Goal: Navigation & Orientation: Find specific page/section

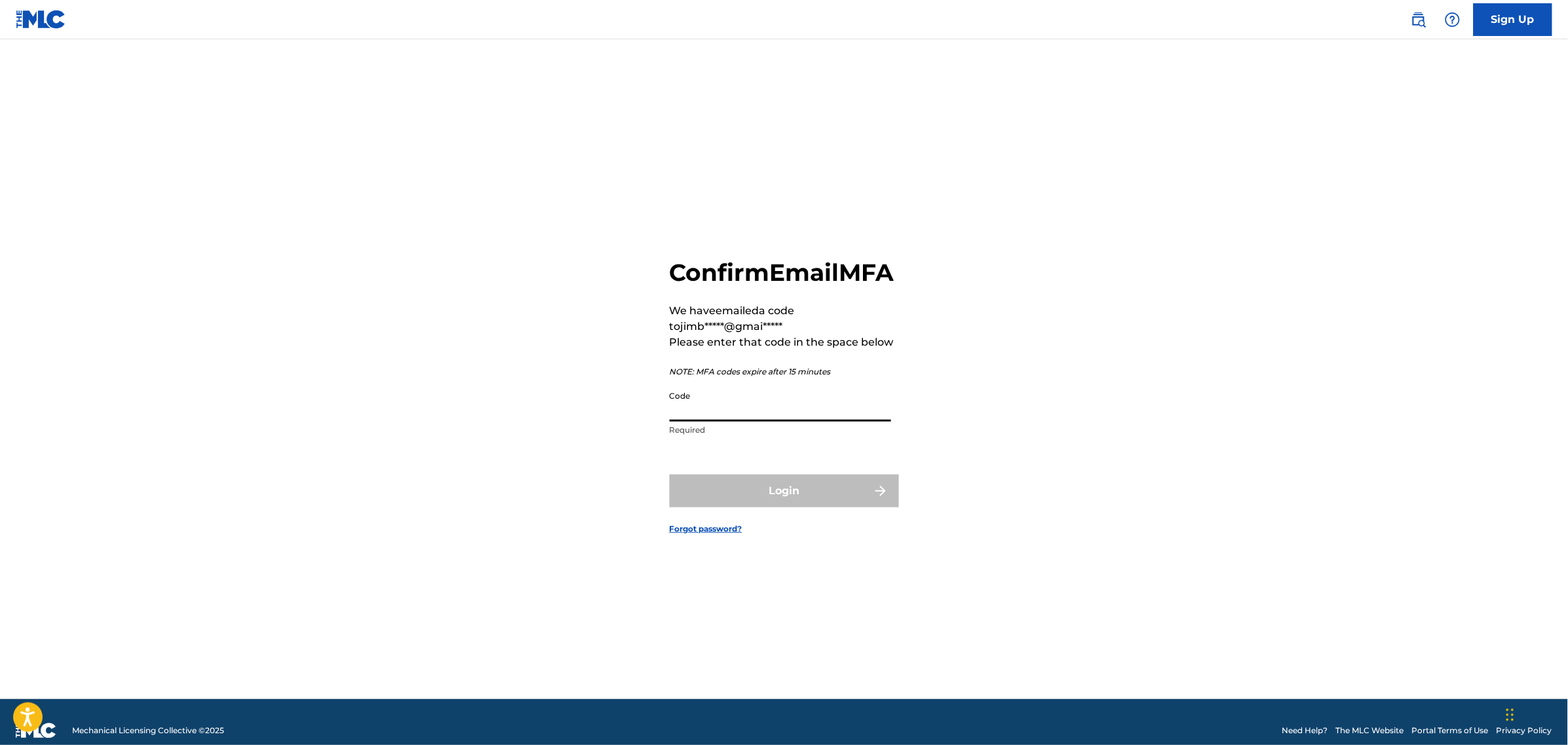
paste input "678350"
type input "678350"
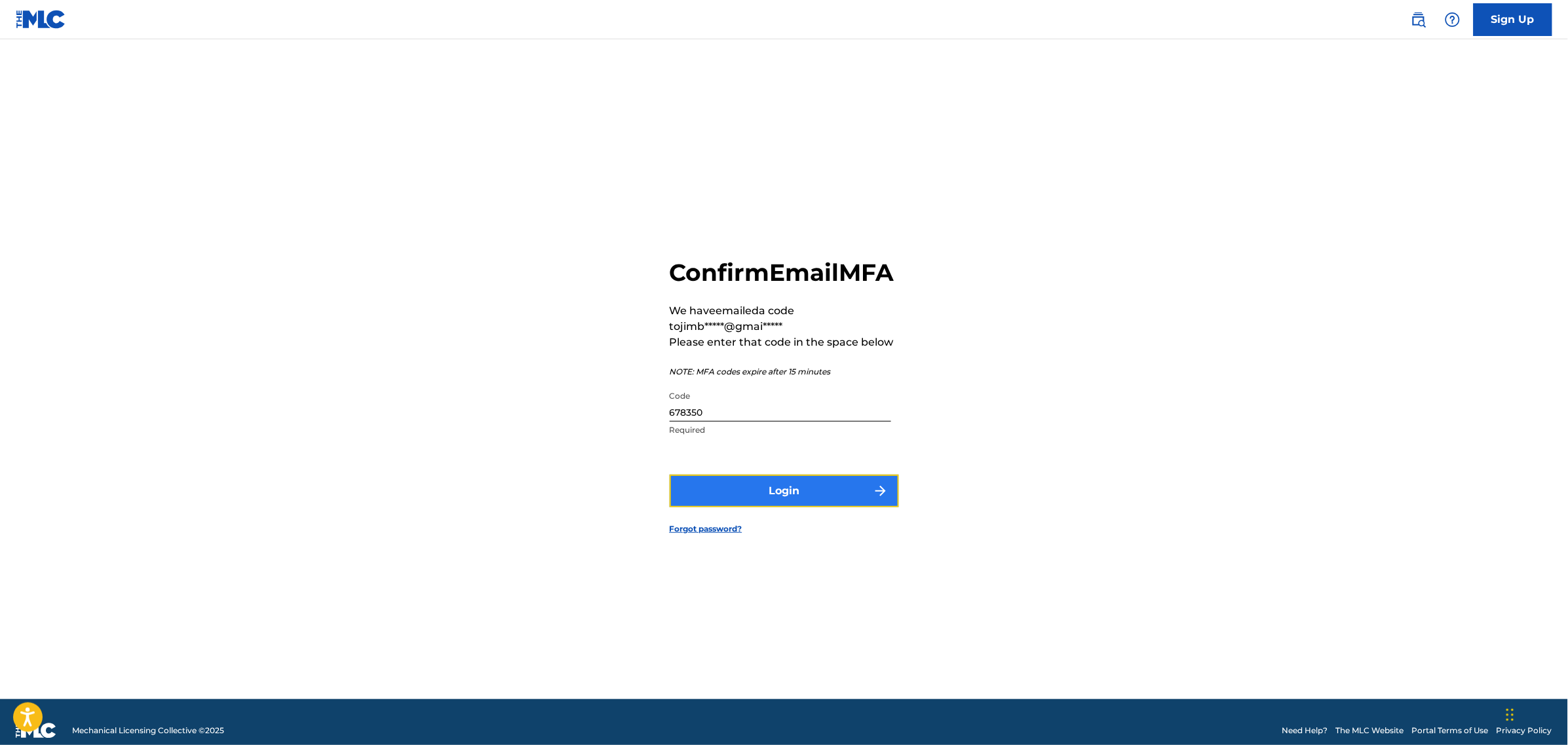
click at [764, 501] on button "Login" at bounding box center [785, 491] width 230 height 33
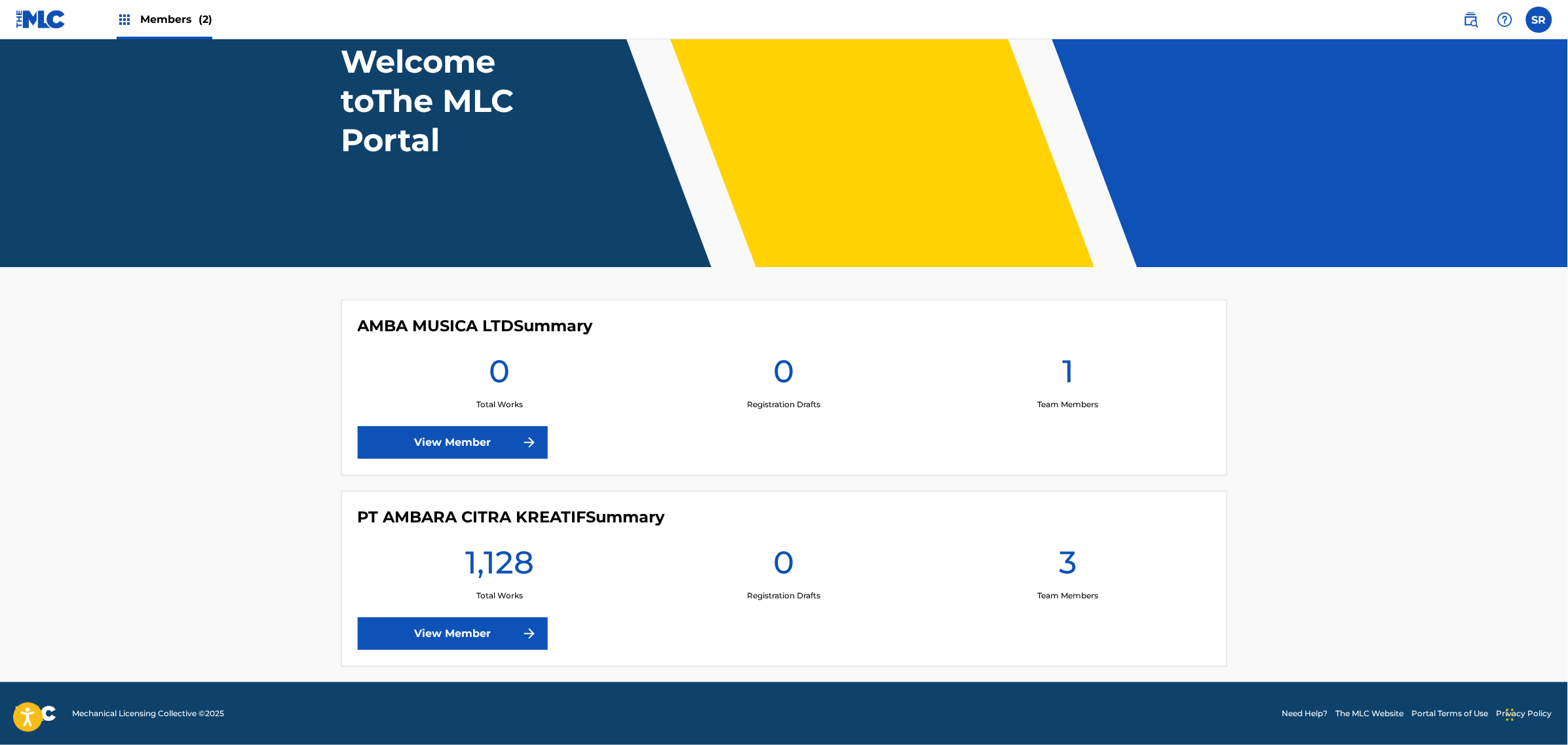
click at [472, 616] on div "PT AMBARA CITRA KREATIF Summary 1,128 Total Works 0 Registration Drafts 3 Team …" at bounding box center [784, 578] width 886 height 175
click at [477, 632] on link "View Member" at bounding box center [452, 633] width 190 height 33
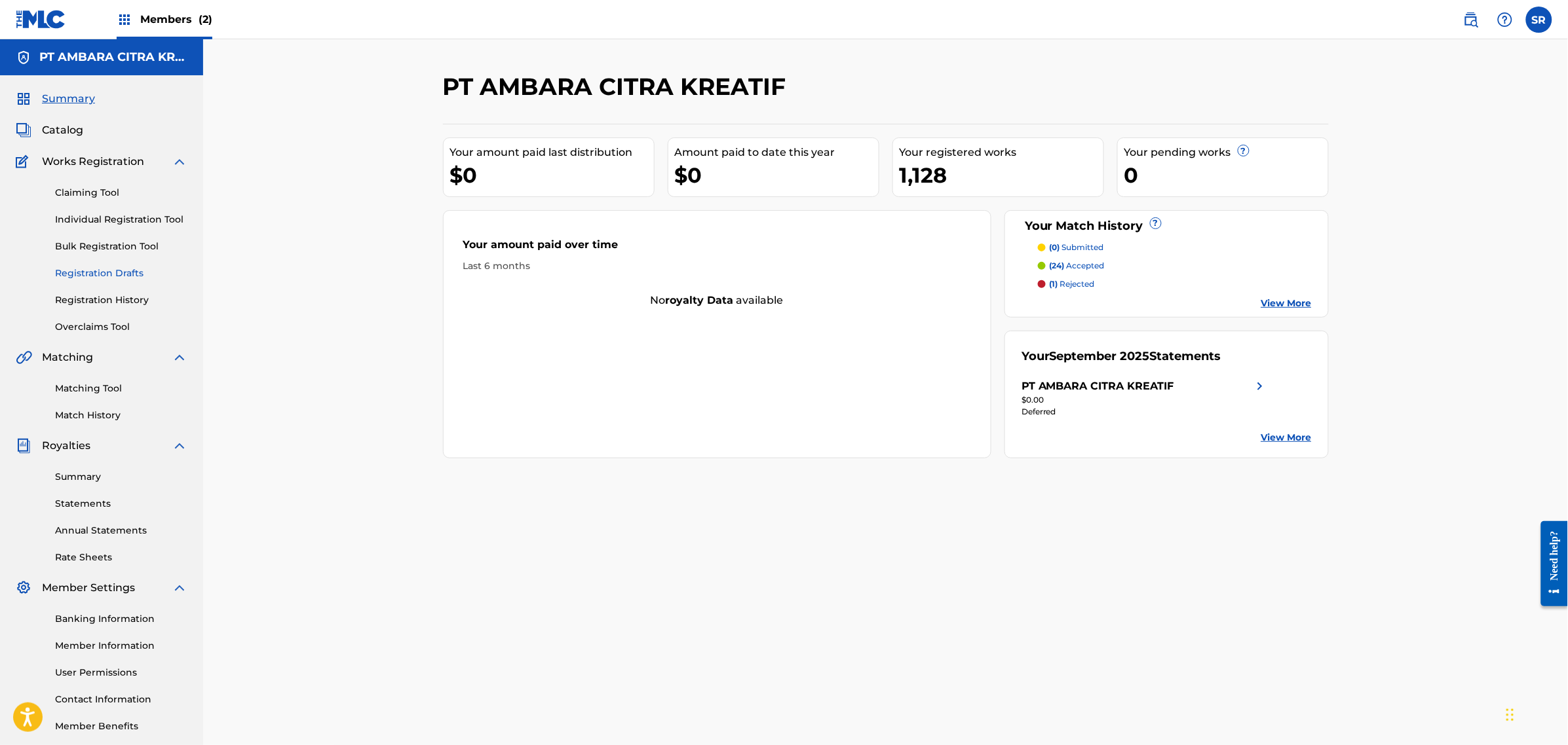
click at [108, 278] on link "Registration Drafts" at bounding box center [122, 273] width 133 height 14
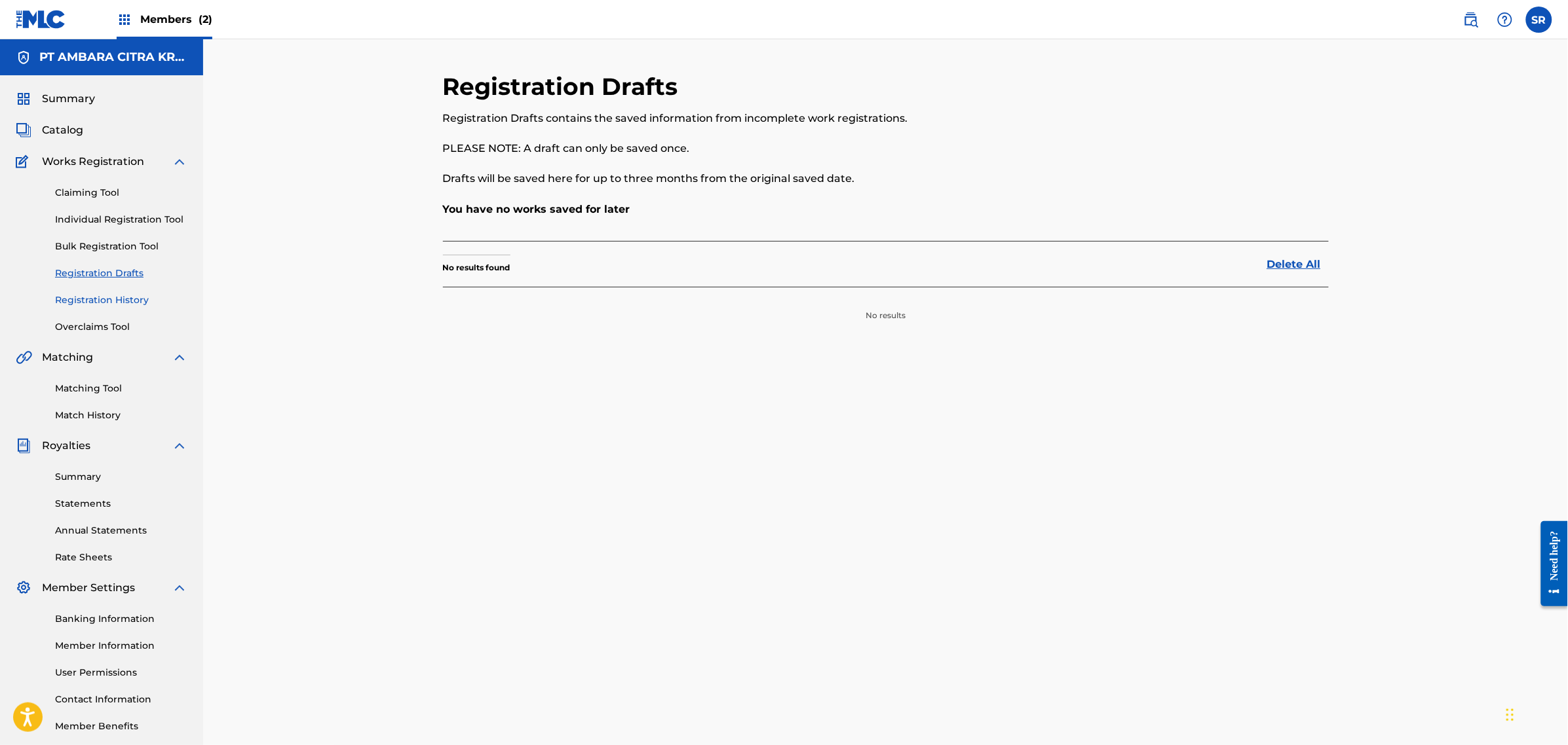
click at [88, 297] on link "Registration History" at bounding box center [122, 301] width 133 height 14
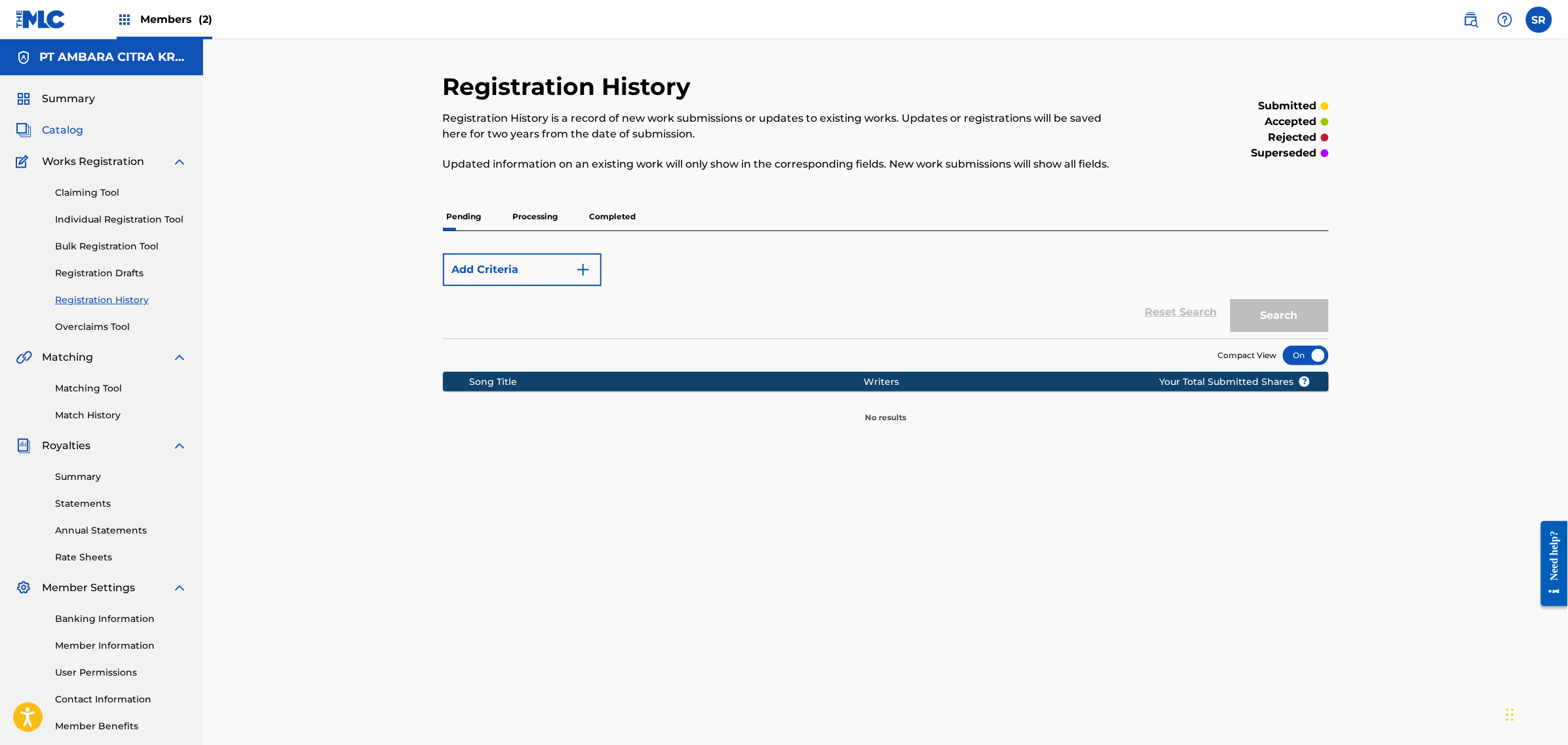
click at [75, 130] on span "Catalog" at bounding box center [62, 131] width 42 height 16
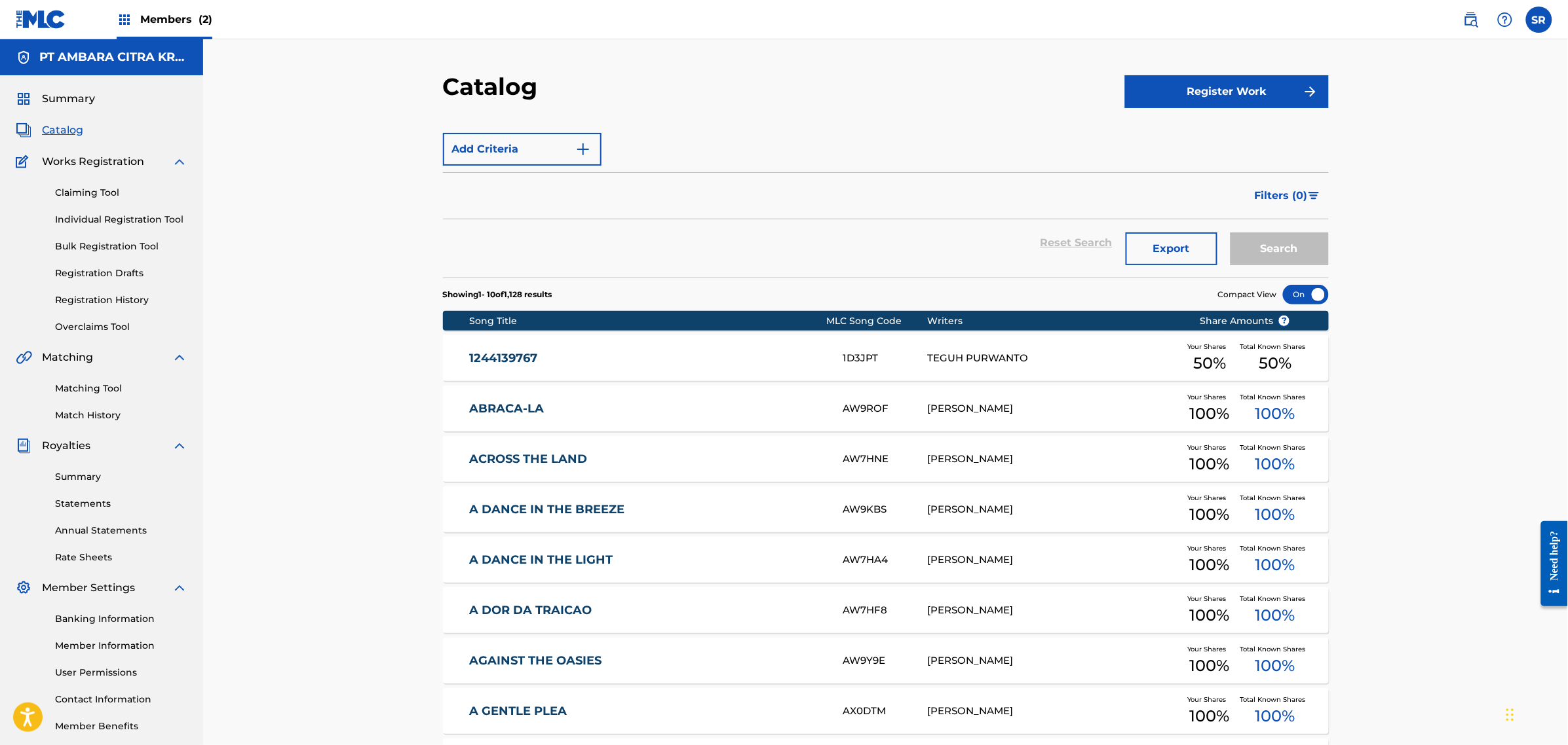
scroll to position [220, 0]
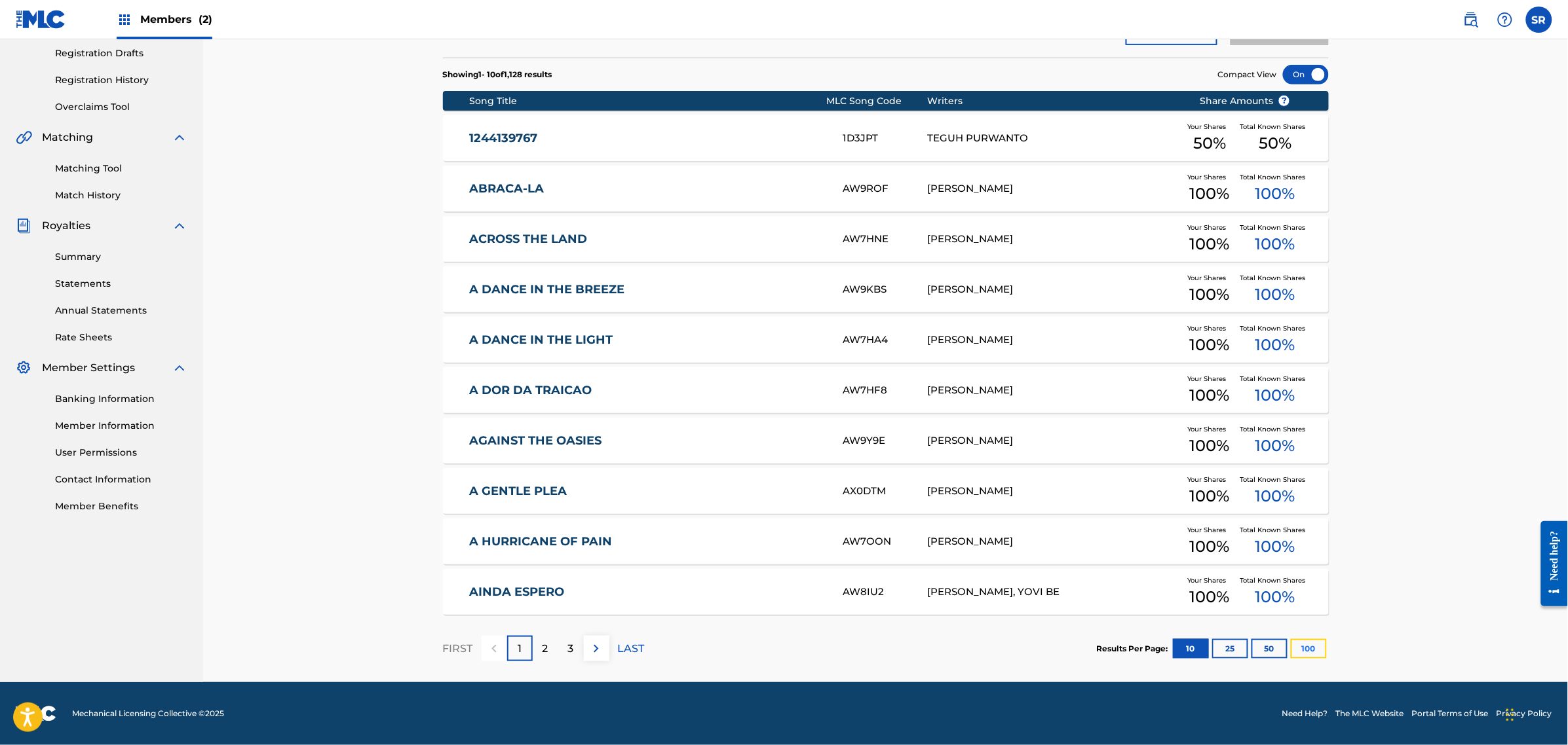
click at [1309, 649] on button "100" at bounding box center [1309, 649] width 36 height 20
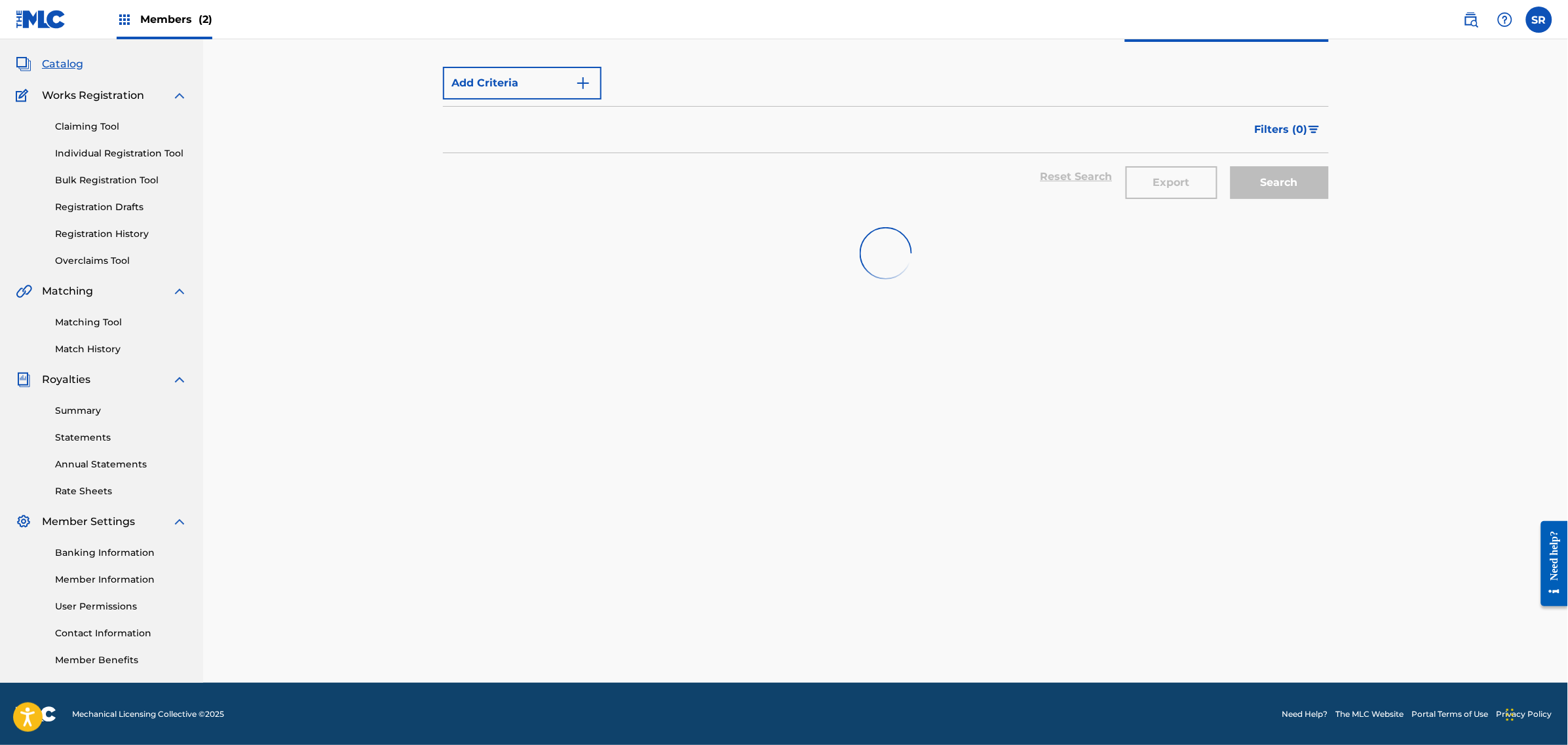
scroll to position [0, 0]
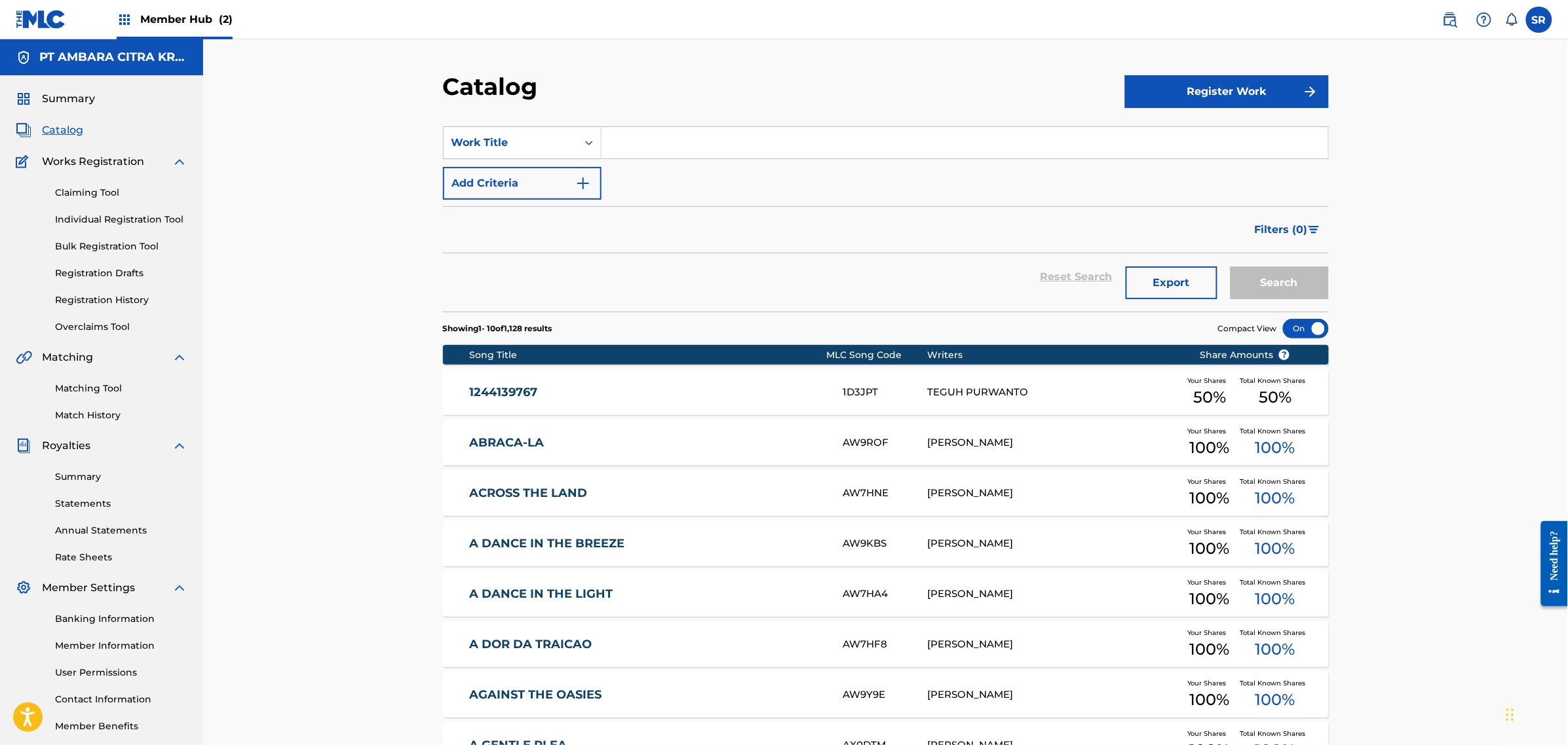
scroll to position [253, 0]
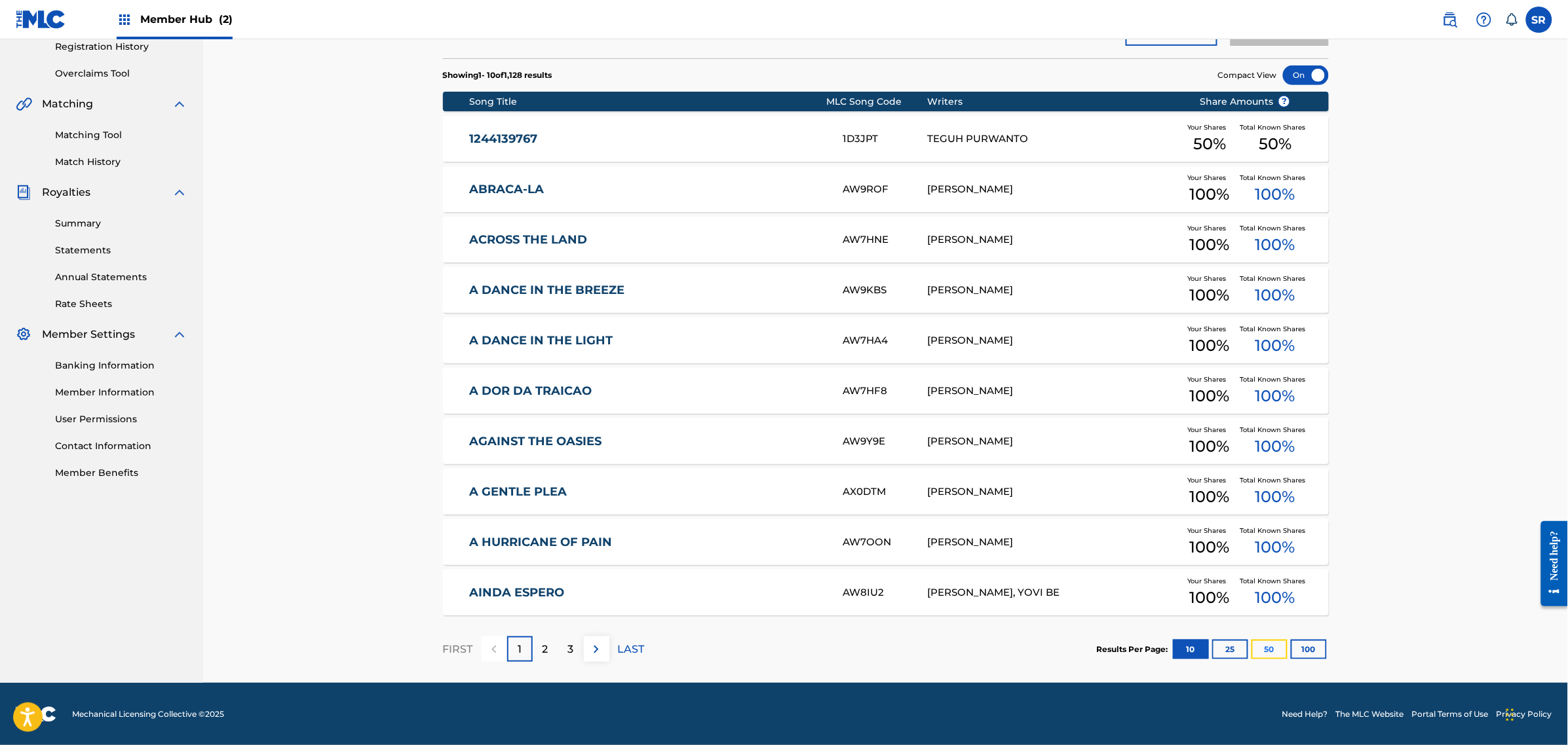
click at [1269, 650] on button "50" at bounding box center [1269, 650] width 36 height 20
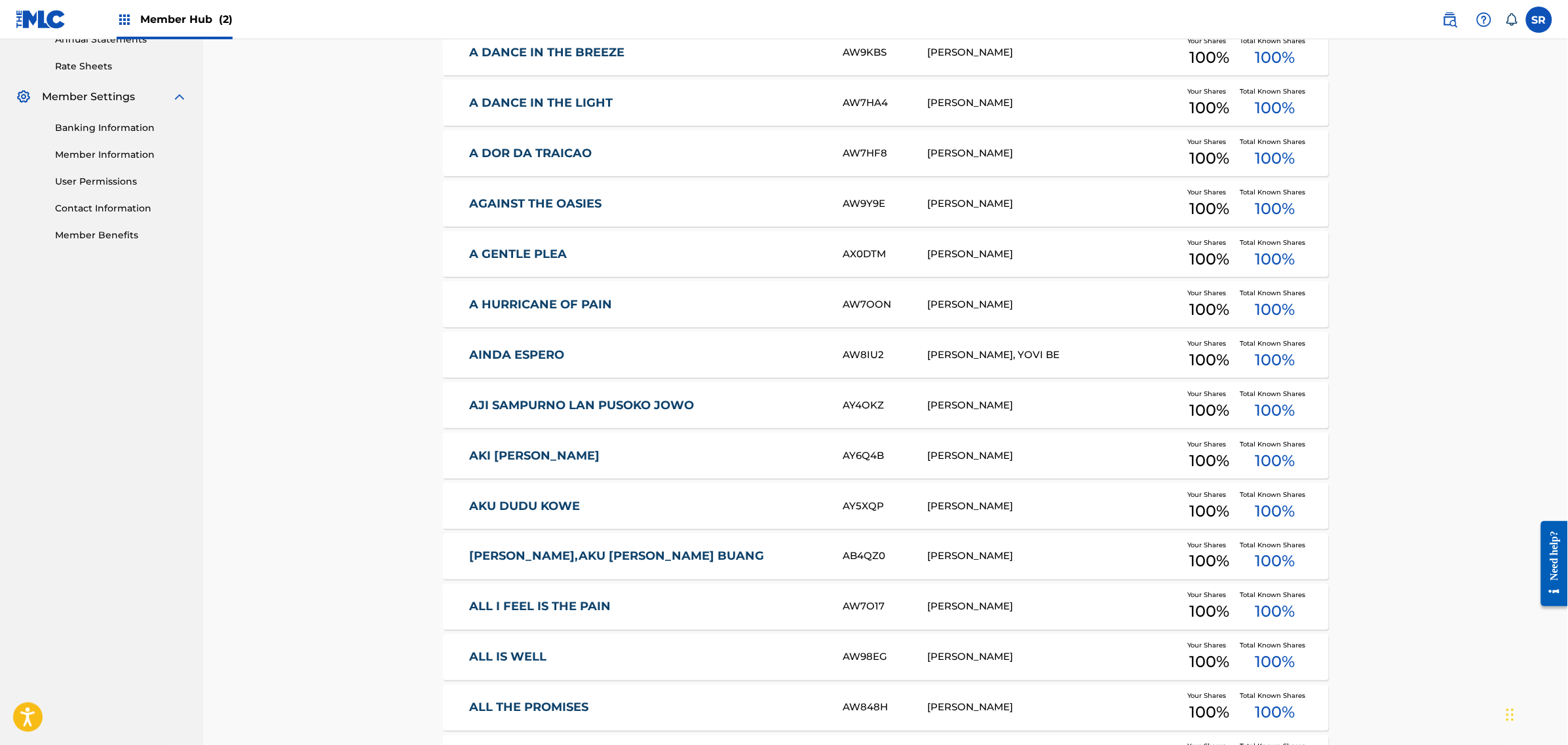
scroll to position [0, 0]
